Goal: Task Accomplishment & Management: Manage account settings

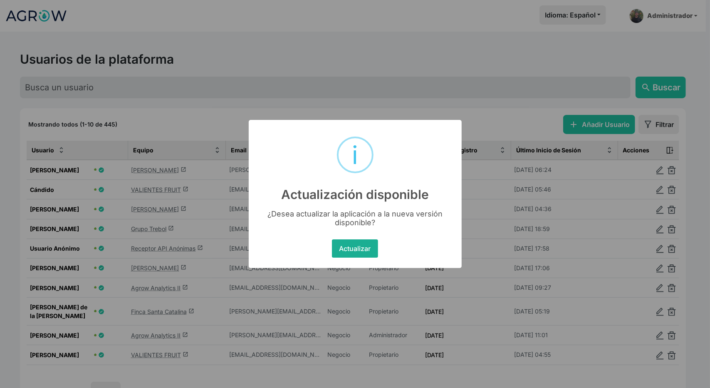
click at [357, 256] on button "Actualizar" at bounding box center [355, 248] width 46 height 18
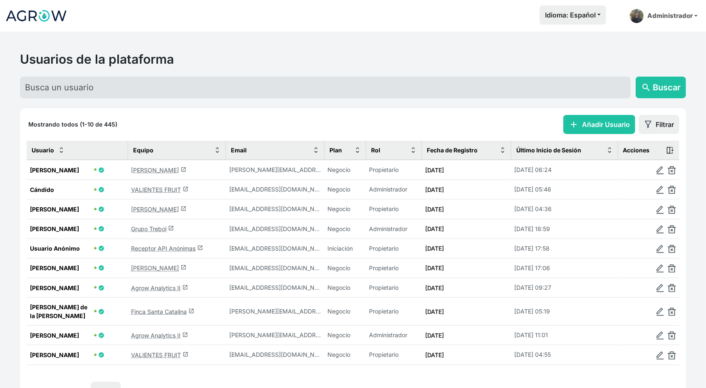
click at [151, 189] on link "VALIENTES FRUIT launch" at bounding box center [159, 189] width 57 height 7
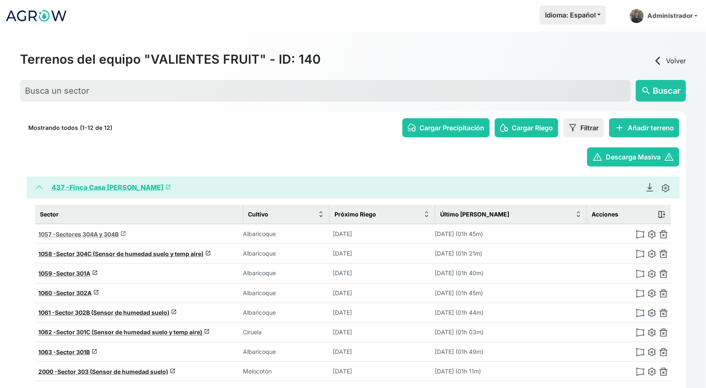
click at [97, 231] on span "Sectores 304A y 304B" at bounding box center [87, 233] width 63 height 7
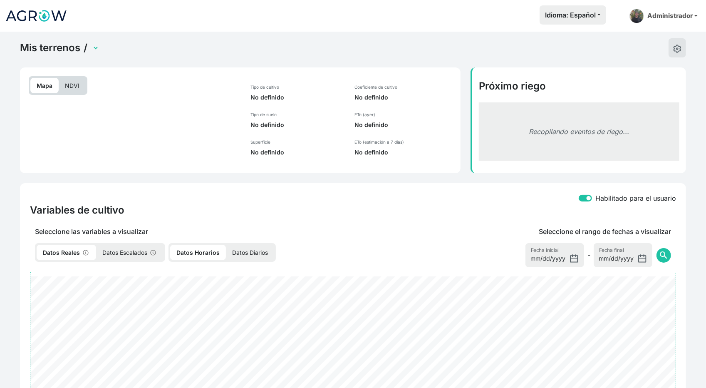
select select "1057"
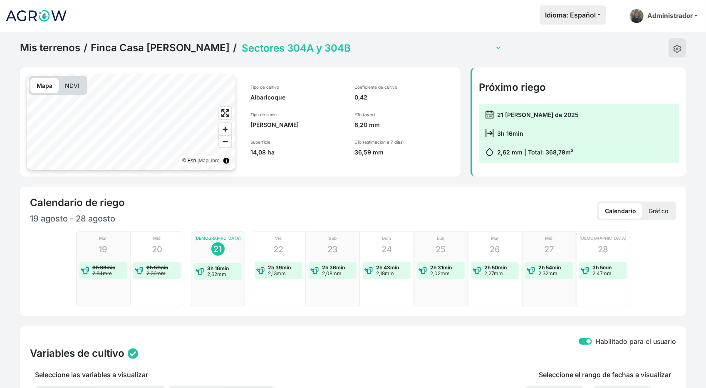
click at [659, 207] on p "Gráfico" at bounding box center [658, 210] width 32 height 15
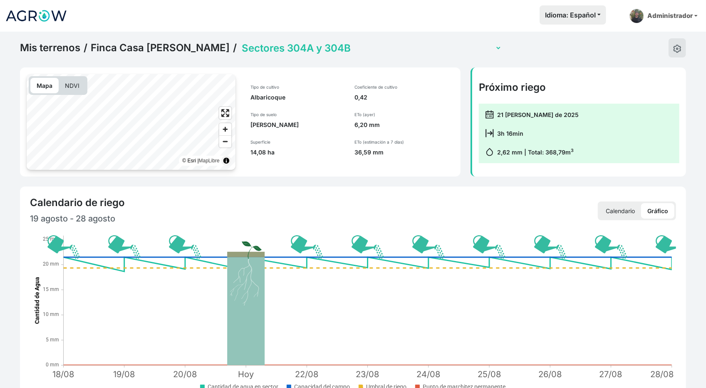
click at [142, 50] on link "Finca Casa Rosa" at bounding box center [160, 48] width 139 height 12
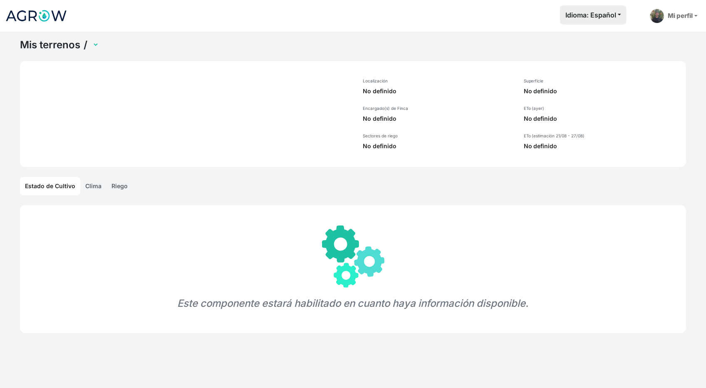
select select "437"
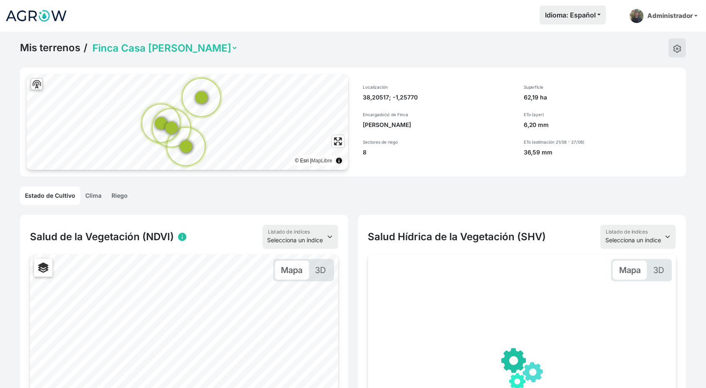
scroll to position [83, 0]
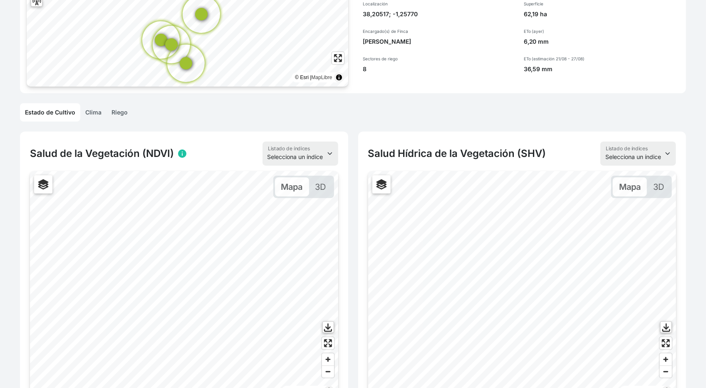
click at [92, 112] on link "Clima" at bounding box center [93, 112] width 26 height 18
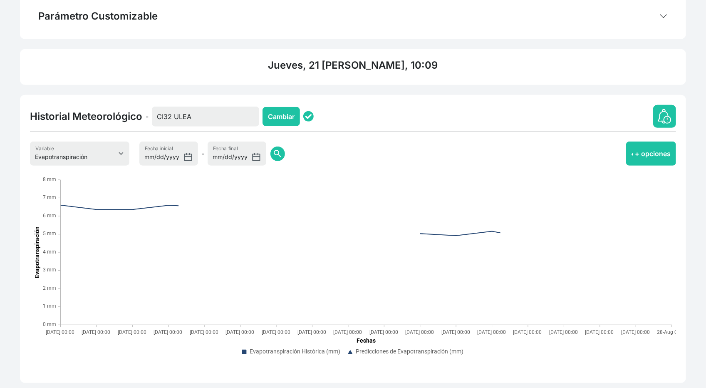
scroll to position [222, 0]
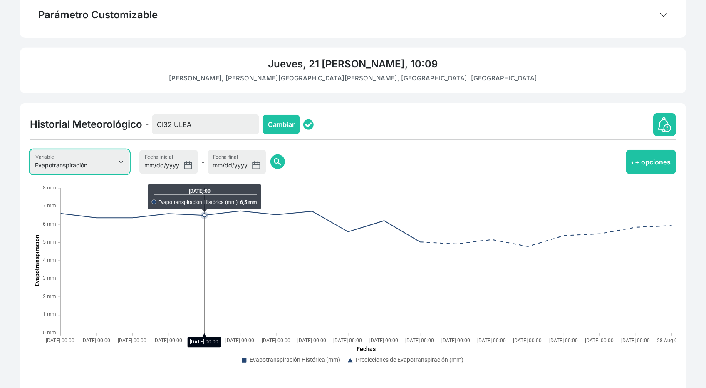
click at [86, 152] on select "Evapotranspiración Temperatura Humedad Relativa Velocidad del viento Precipitac…" at bounding box center [79, 162] width 99 height 24
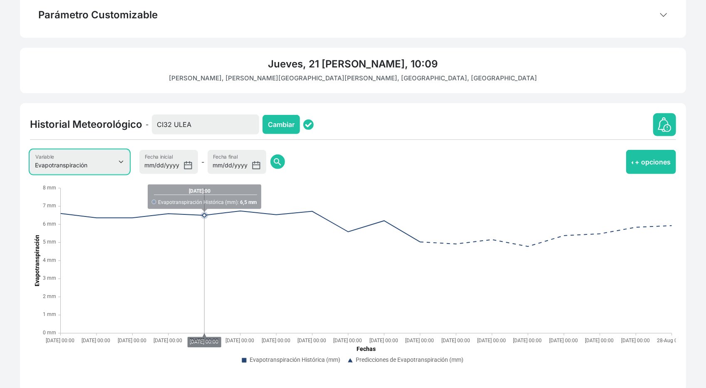
select select "1"
click at [30, 150] on select "Evapotranspiración Temperatura Humedad Relativa Velocidad del viento Precipitac…" at bounding box center [79, 162] width 99 height 24
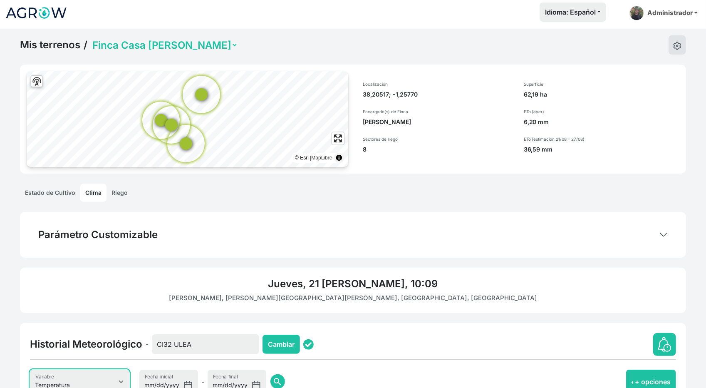
scroll to position [0, 0]
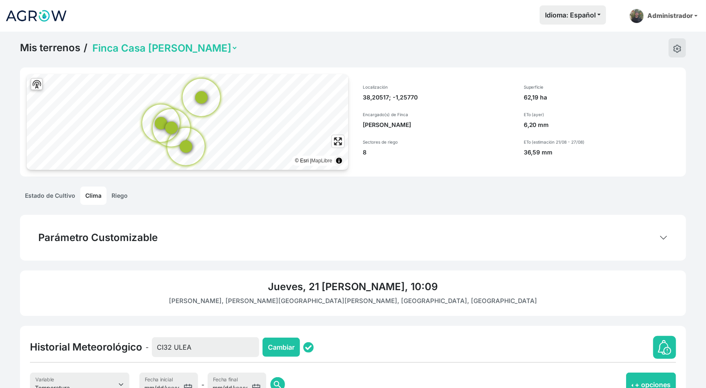
click at [185, 43] on select "Finca Casa Rosa Finca Los Valientes" at bounding box center [164, 48] width 147 height 13
click at [91, 42] on select "Finca Casa Rosa Finca Los Valientes" at bounding box center [164, 48] width 147 height 13
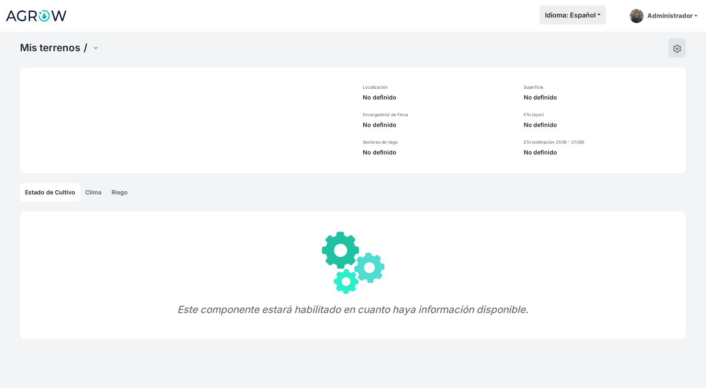
select select "1036"
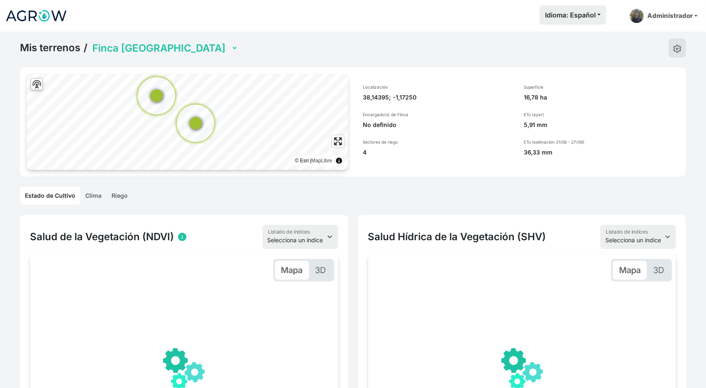
click at [94, 198] on link "Clima" at bounding box center [93, 195] width 26 height 18
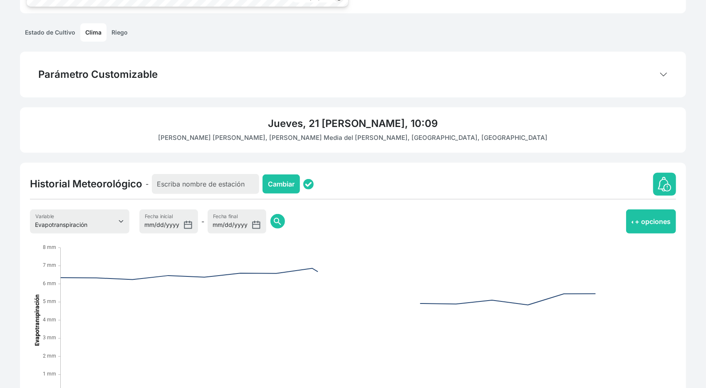
scroll to position [166, 0]
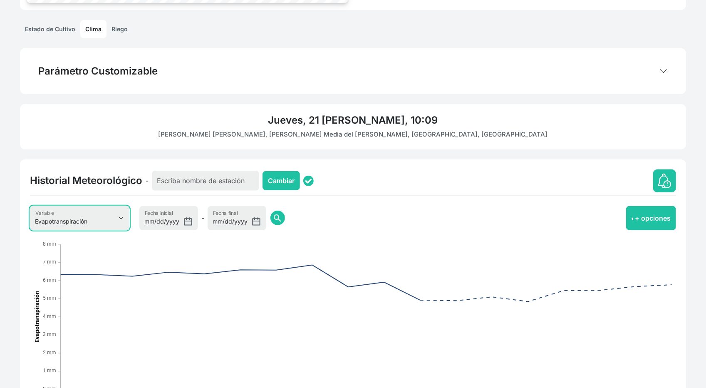
click at [117, 222] on select "Evapotranspiración Temperatura Humedad Relativa Velocidad del viento Precipitac…" at bounding box center [79, 218] width 99 height 24
select select "1"
click at [30, 206] on select "Evapotranspiración Temperatura Humedad Relativa Velocidad del viento Precipitac…" at bounding box center [79, 218] width 99 height 24
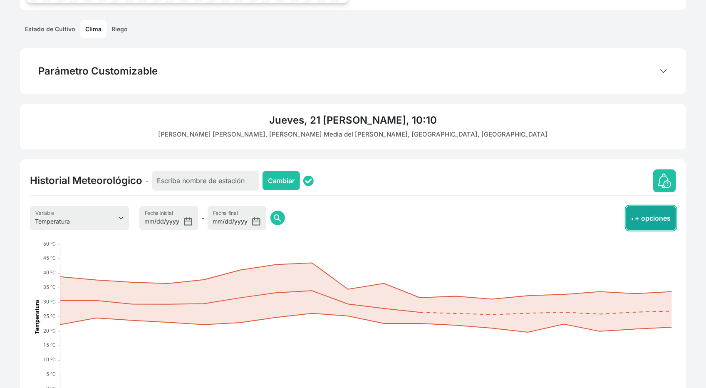
click at [632, 218] on button "+ opciones" at bounding box center [651, 218] width 50 height 24
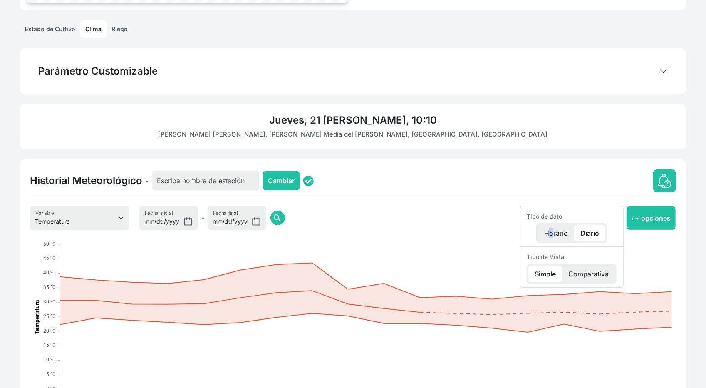
click at [546, 231] on p "Horario" at bounding box center [556, 233] width 36 height 17
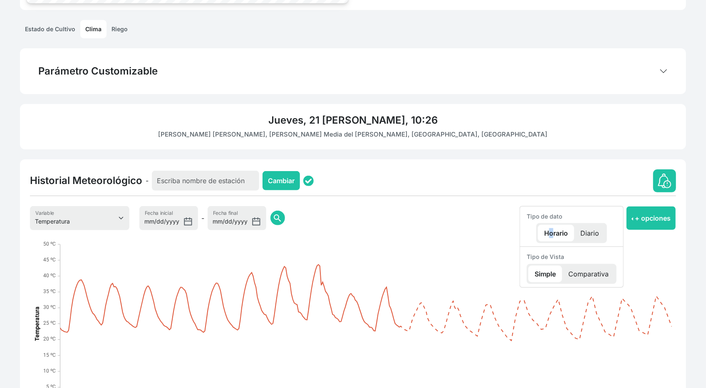
scroll to position [0, 0]
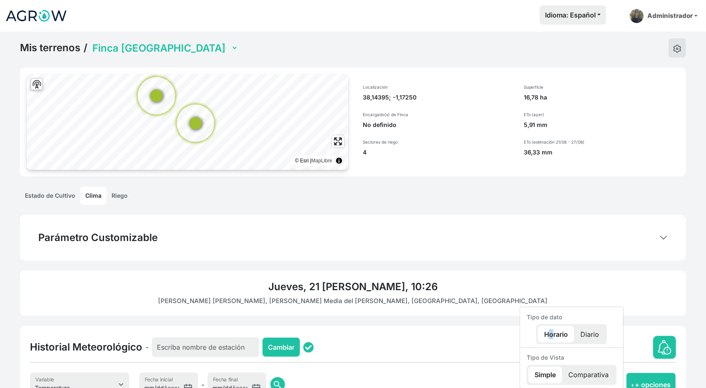
click at [45, 49] on link "Mis terrenos" at bounding box center [50, 48] width 60 height 12
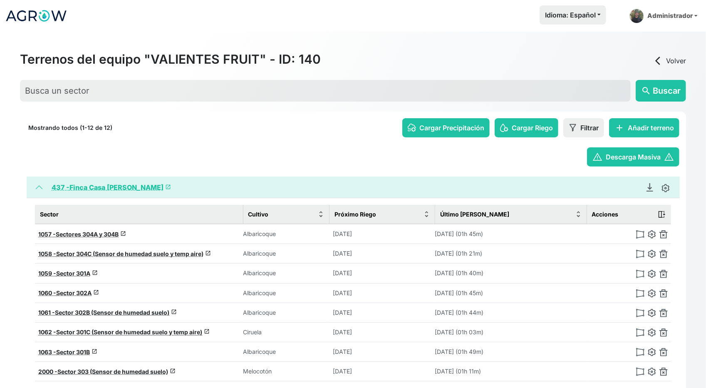
drag, startPoint x: 28, startPoint y: 126, endPoint x: 122, endPoint y: 130, distance: 94.1
click at [122, 130] on div "Mostrando todos (1-12 de 12) Cargar Precipitación Cargar Riego Filtrar add Añad…" at bounding box center [353, 127] width 652 height 19
click at [27, 11] on img at bounding box center [36, 15] width 62 height 21
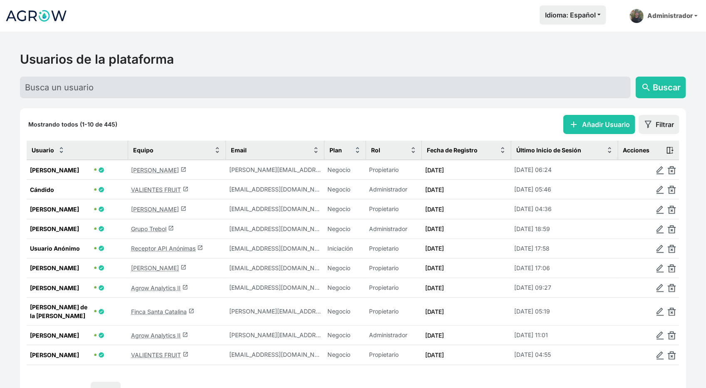
click at [159, 287] on link "Agrow Analytics II launch" at bounding box center [159, 287] width 57 height 7
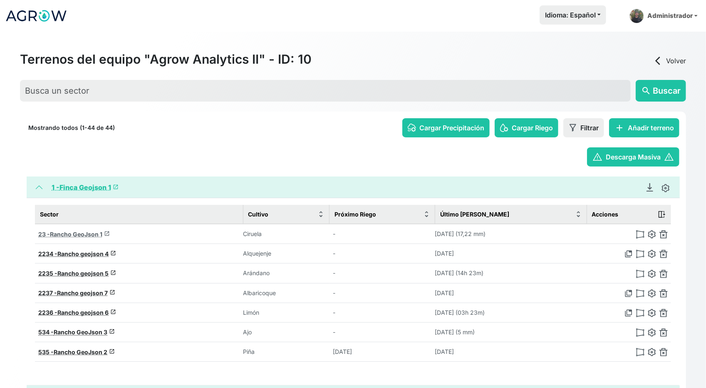
click at [84, 235] on span "Rancho GeoJson 1" at bounding box center [76, 233] width 52 height 7
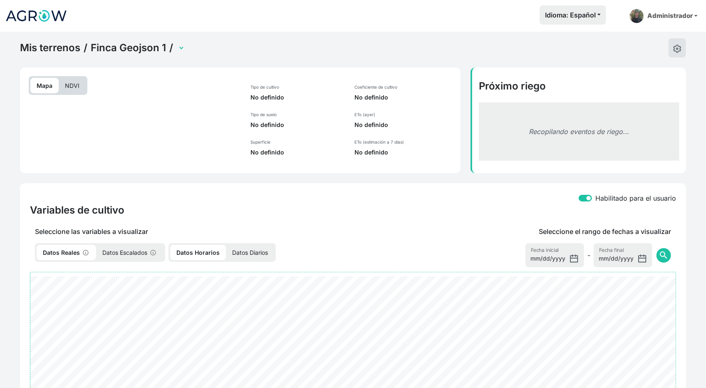
select select "23"
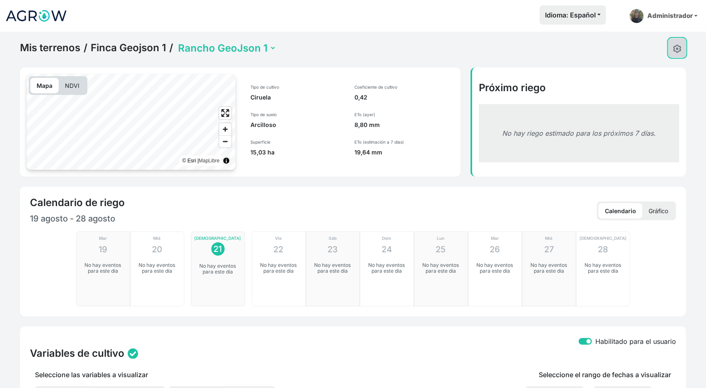
click at [674, 47] on img at bounding box center [677, 48] width 8 height 8
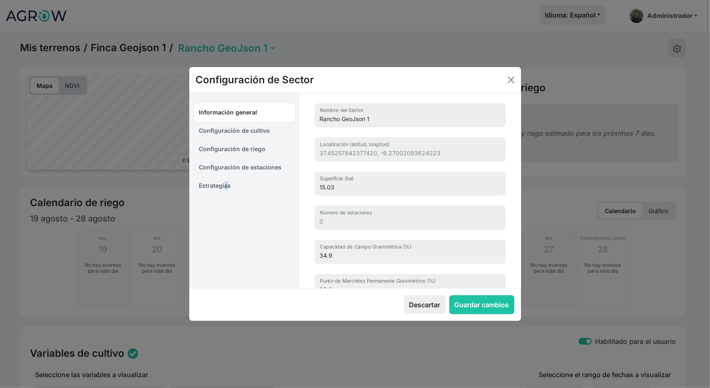
click at [225, 184] on link "Estrategias" at bounding box center [244, 185] width 101 height 18
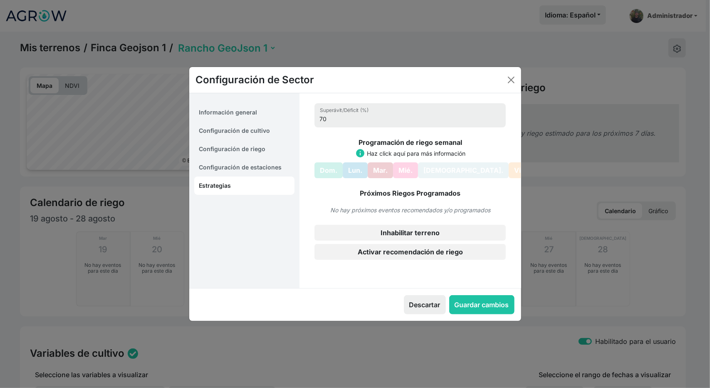
click at [225, 165] on link "Configuración de estaciones" at bounding box center [244, 167] width 101 height 18
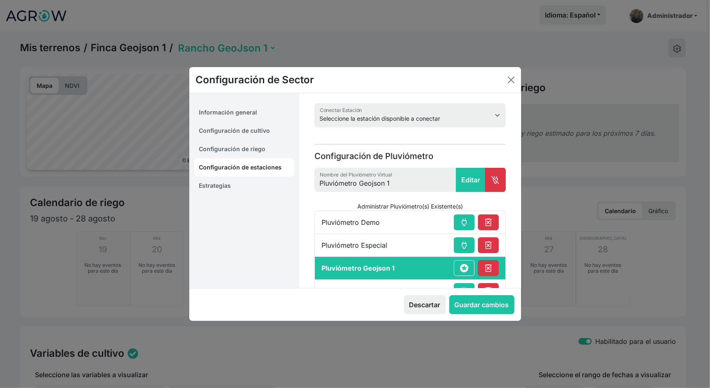
click at [229, 151] on link "Configuración de riego" at bounding box center [244, 149] width 101 height 18
select select "6"
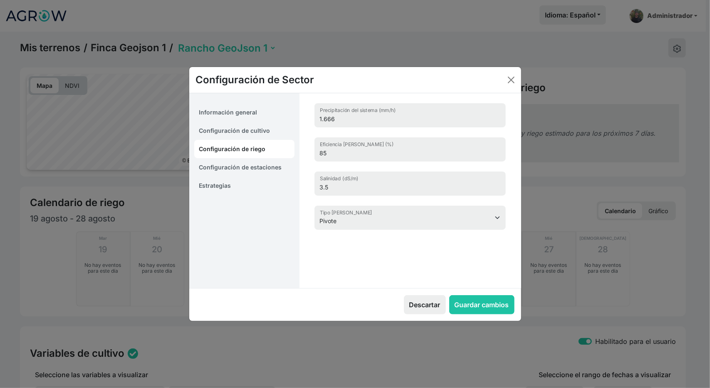
click at [238, 112] on link "Información general" at bounding box center [244, 112] width 101 height 18
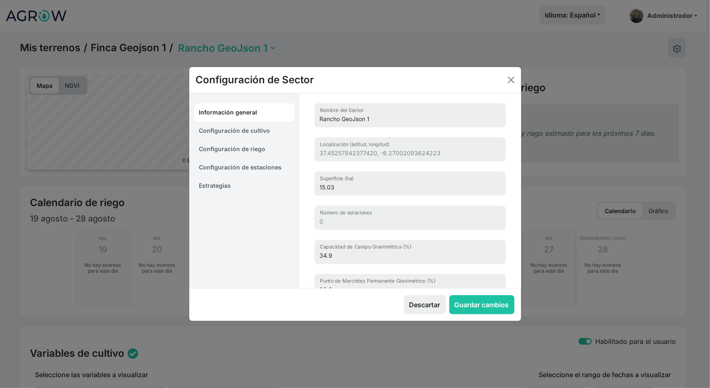
click at [235, 127] on link "Configuración de cultivo" at bounding box center [244, 130] width 101 height 18
select select "16203"
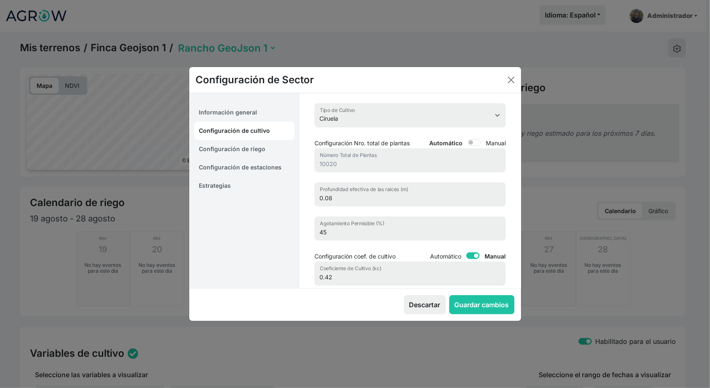
click at [230, 148] on link "Configuración de riego" at bounding box center [244, 149] width 101 height 18
select select "6"
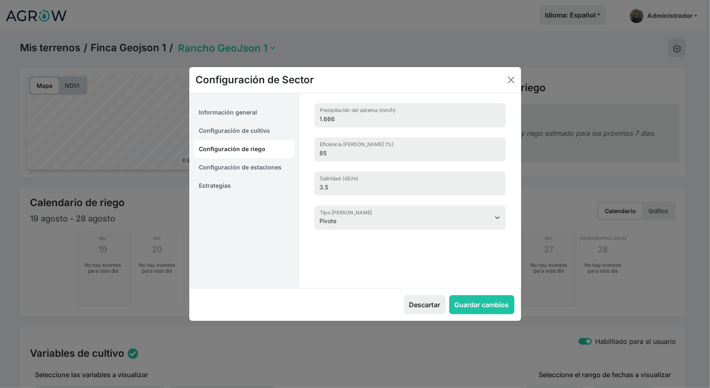
click at [228, 167] on link "Configuración de estaciones" at bounding box center [244, 167] width 101 height 18
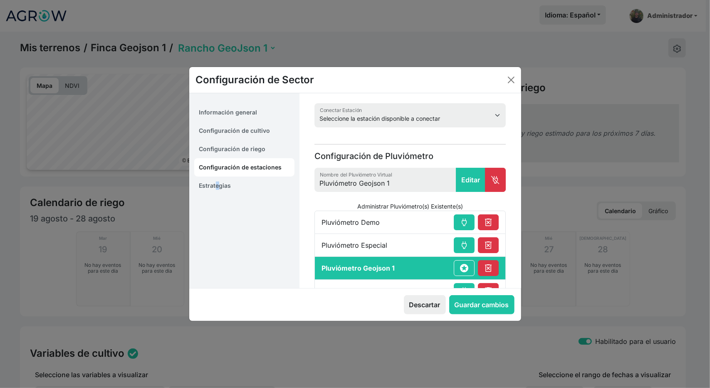
click at [216, 188] on link "Estrategias" at bounding box center [244, 185] width 101 height 18
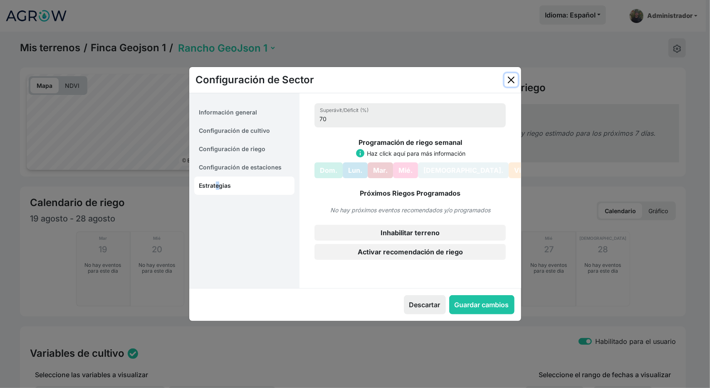
click at [512, 79] on button "Close" at bounding box center [510, 79] width 13 height 13
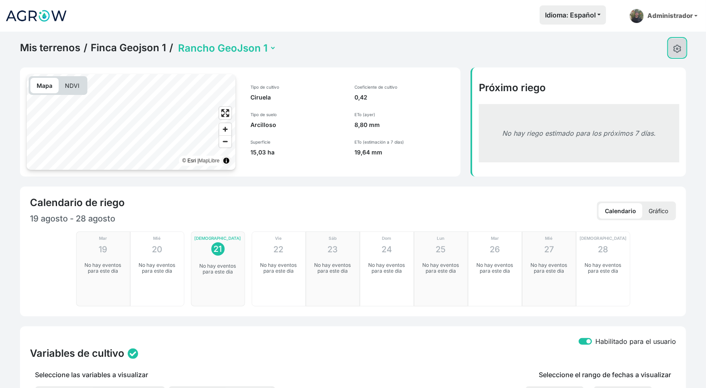
click at [679, 43] on button at bounding box center [676, 47] width 17 height 19
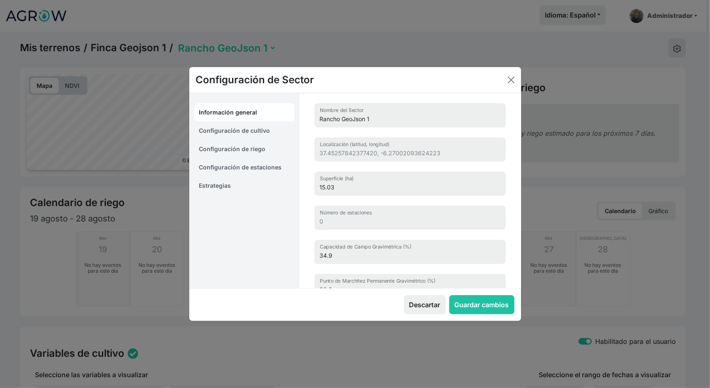
click at [232, 151] on link "Configuración de riego" at bounding box center [244, 149] width 101 height 18
select select "6"
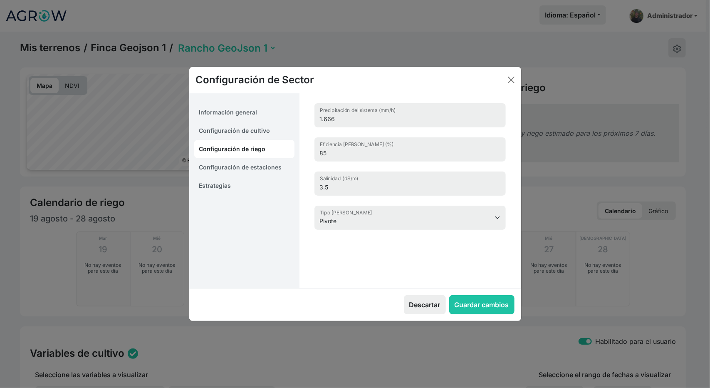
click at [220, 184] on link "Estrategias" at bounding box center [244, 185] width 101 height 18
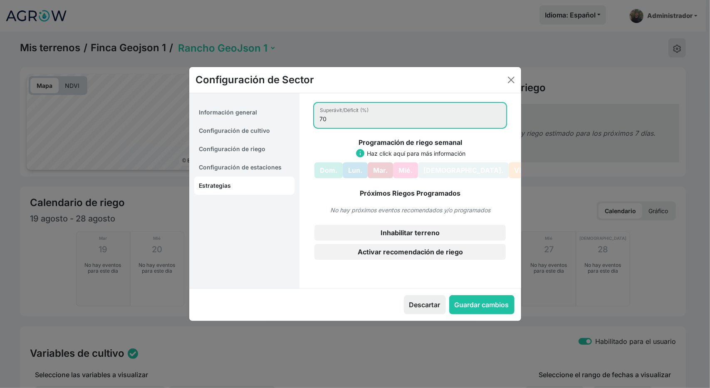
drag, startPoint x: 378, startPoint y: 110, endPoint x: 325, endPoint y: 113, distance: 52.5
click at [325, 113] on input "70" at bounding box center [409, 115] width 191 height 24
click at [441, 50] on div "Configuración de Sector Información general Configuración de cultivo Configurac…" at bounding box center [355, 194] width 710 height 388
drag, startPoint x: 511, startPoint y: 80, endPoint x: 495, endPoint y: 74, distance: 16.3
click at [510, 79] on button "Close" at bounding box center [510, 79] width 13 height 13
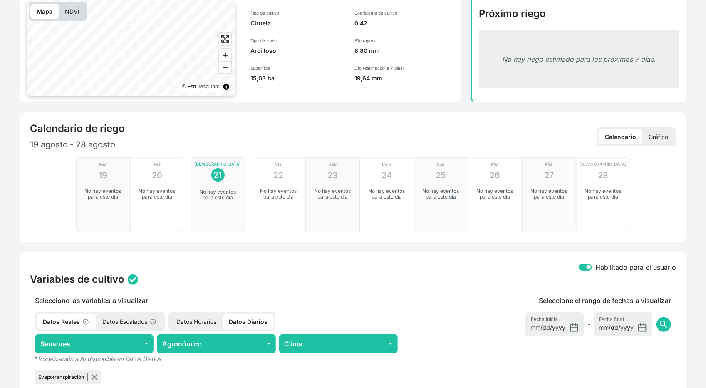
scroll to position [27, 0]
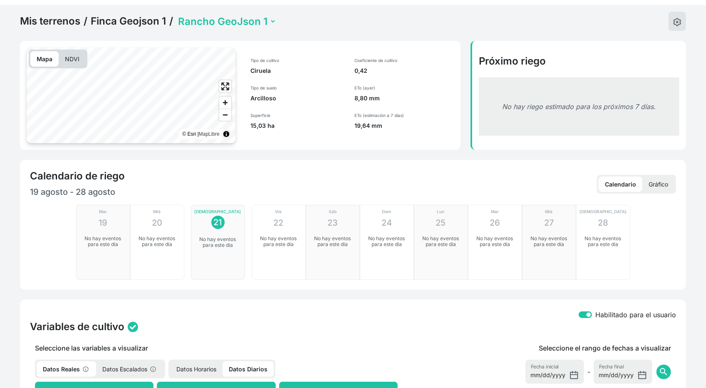
click at [150, 22] on link "Finca Geojson 1" at bounding box center [128, 21] width 75 height 12
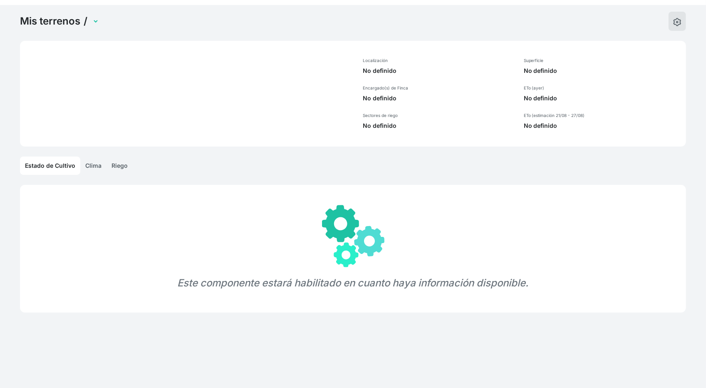
select select "1"
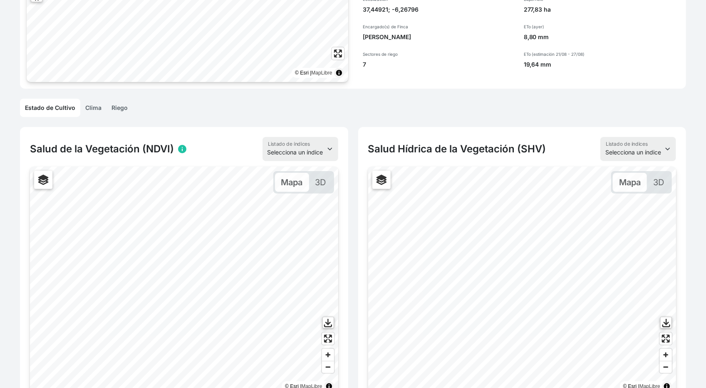
scroll to position [26, 0]
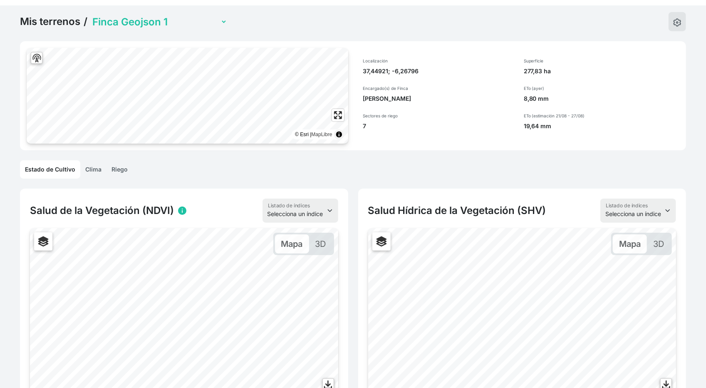
click at [94, 164] on link "Clima" at bounding box center [93, 169] width 26 height 18
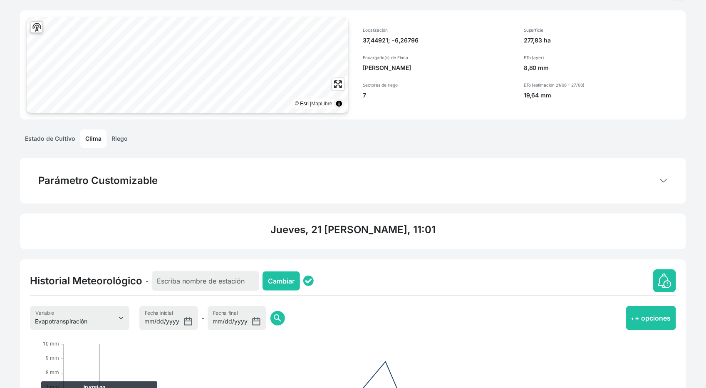
scroll to position [56, 0]
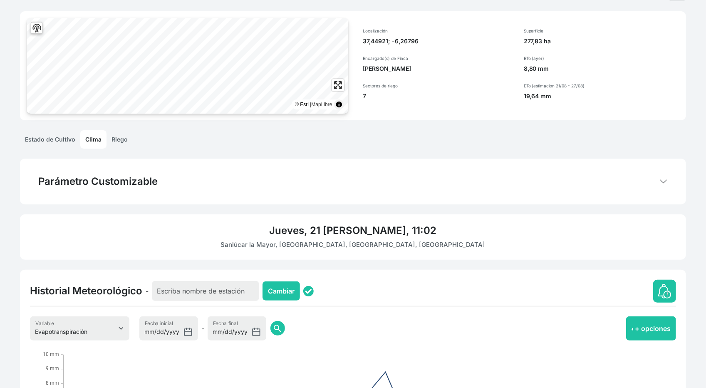
click at [115, 138] on link "Riego" at bounding box center [119, 139] width 26 height 18
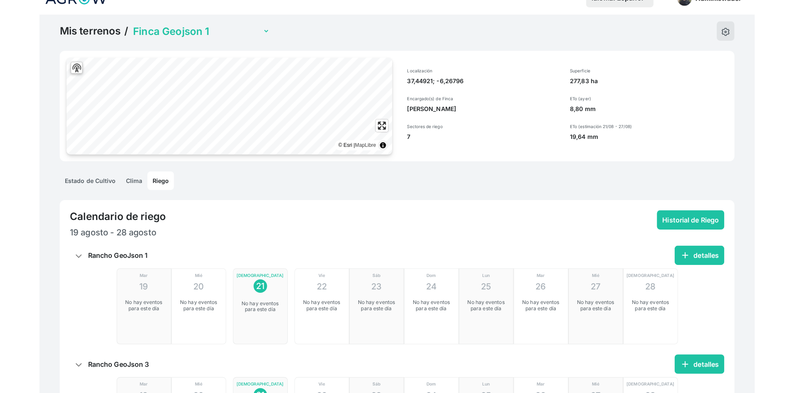
scroll to position [0, 0]
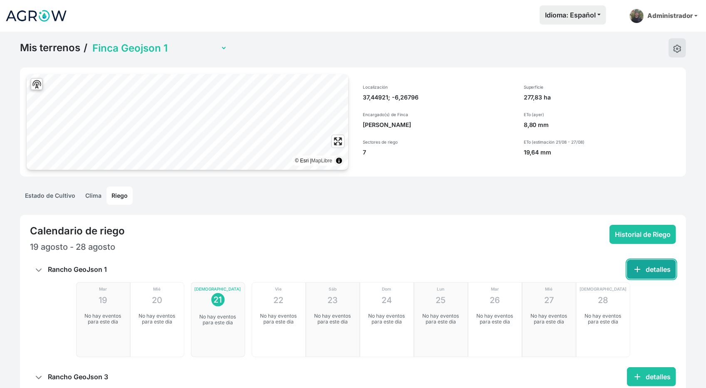
click at [643, 264] on button "add detalles" at bounding box center [651, 268] width 49 height 19
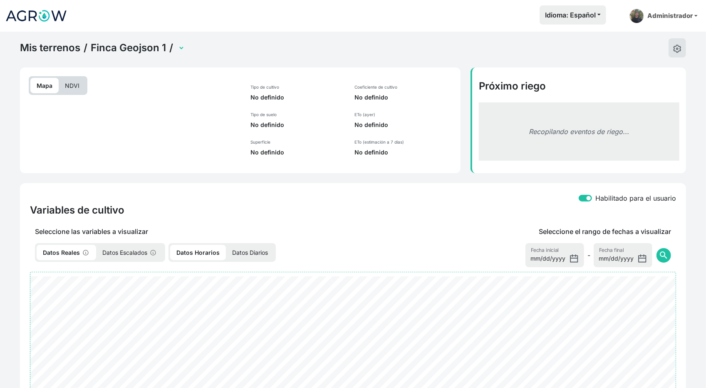
select select "23"
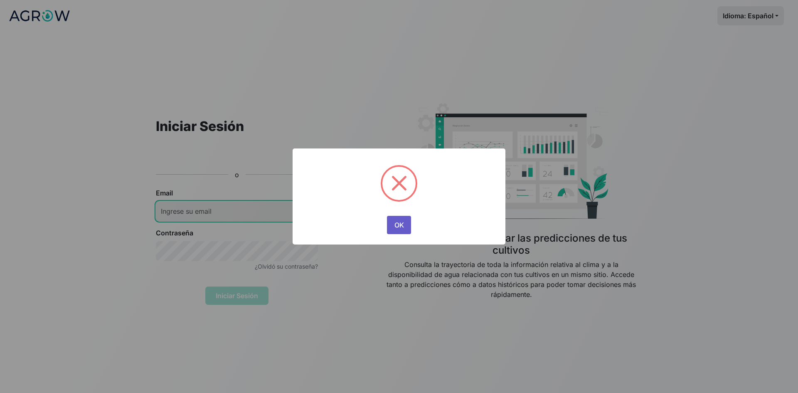
type input "[PERSON_NAME][EMAIL_ADDRESS][PERSON_NAME][DOMAIN_NAME]"
click at [393, 223] on button "OK" at bounding box center [399, 225] width 24 height 18
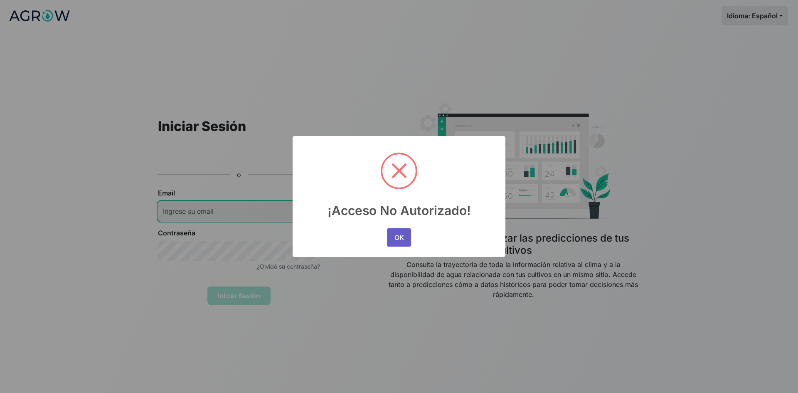
type input "[PERSON_NAME][EMAIL_ADDRESS][PERSON_NAME][DOMAIN_NAME]"
drag, startPoint x: 394, startPoint y: 237, endPoint x: 391, endPoint y: 235, distance: 4.4
click at [392, 235] on button "OK" at bounding box center [399, 237] width 24 height 18
type input "[PERSON_NAME][EMAIL_ADDRESS][PERSON_NAME][DOMAIN_NAME]"
click at [399, 235] on button "OK" at bounding box center [399, 237] width 24 height 18
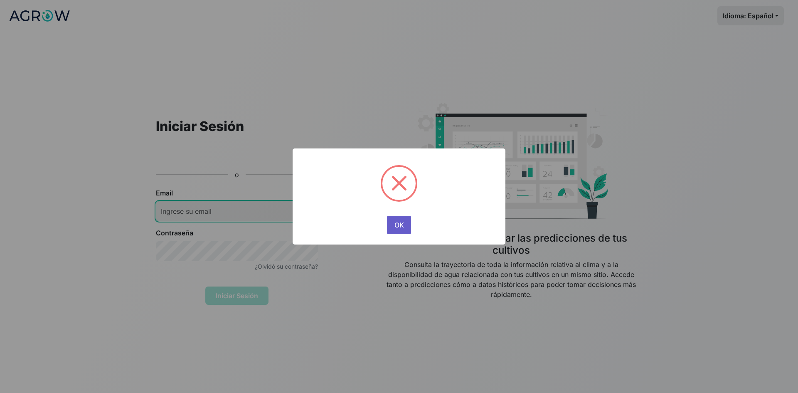
type input "[PERSON_NAME][EMAIL_ADDRESS][PERSON_NAME][DOMAIN_NAME]"
click at [403, 223] on button "OK" at bounding box center [399, 225] width 24 height 18
